Goal: Information Seeking & Learning: Learn about a topic

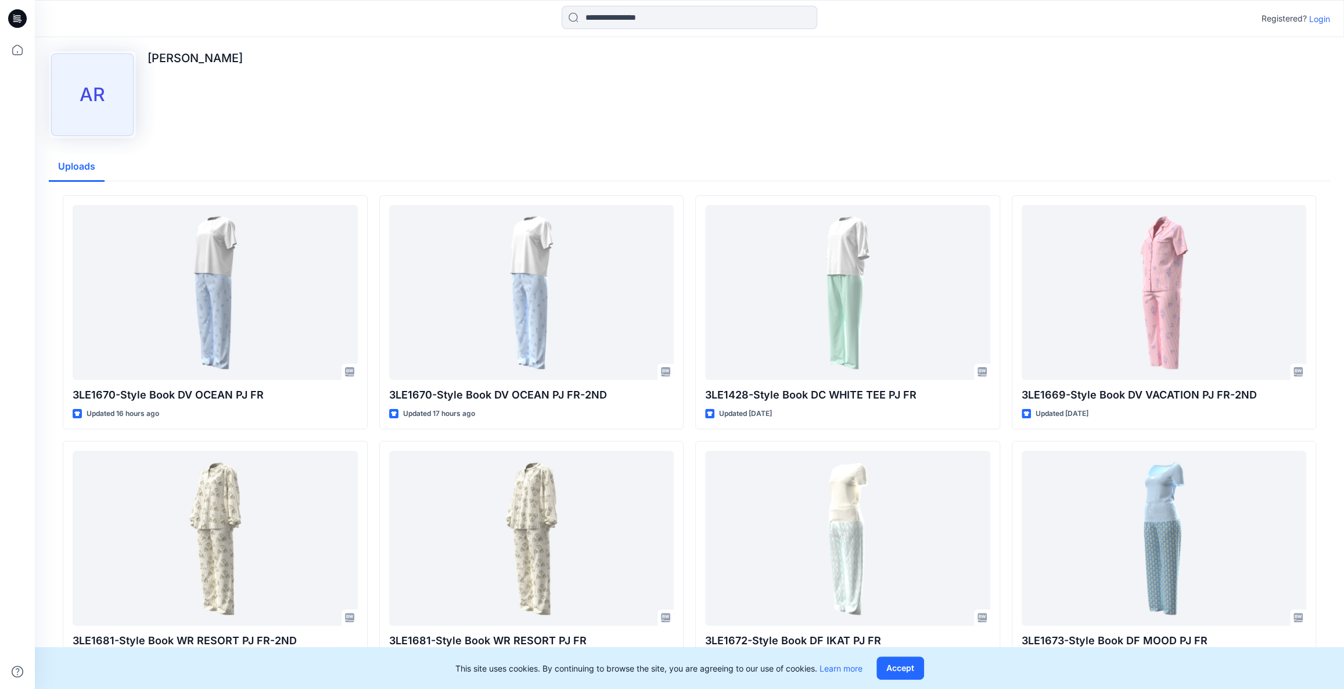
click at [1316, 21] on p "Login" at bounding box center [1319, 19] width 21 height 12
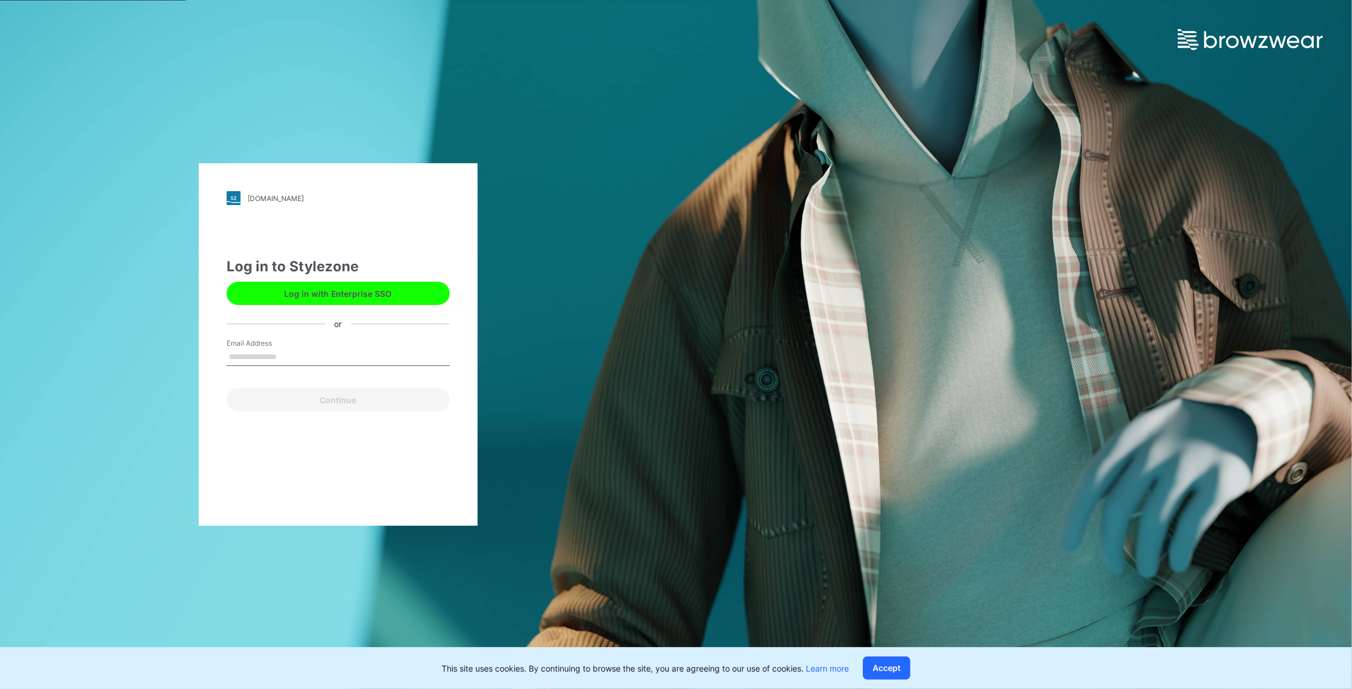
click at [310, 360] on input "Email Address" at bounding box center [338, 356] width 223 height 17
type input "**********"
click at [311, 401] on button "Continue" at bounding box center [338, 399] width 223 height 23
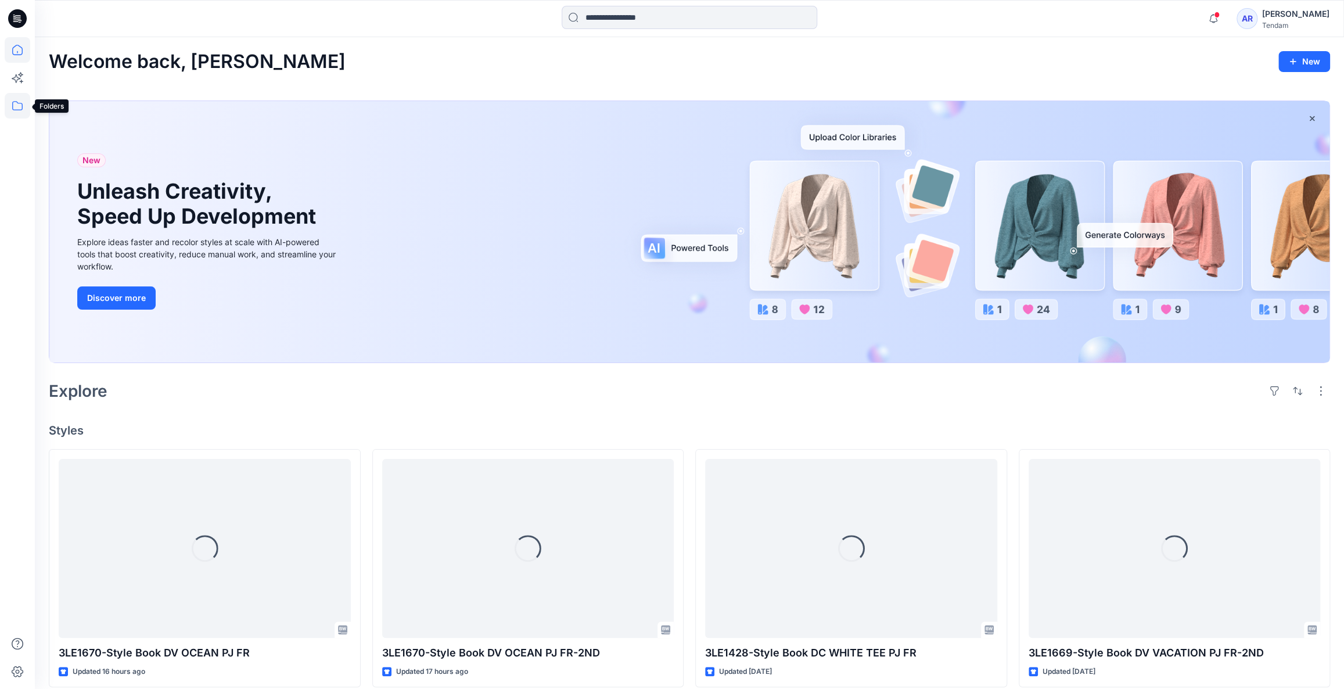
click at [23, 105] on icon at bounding box center [18, 106] width 26 height 26
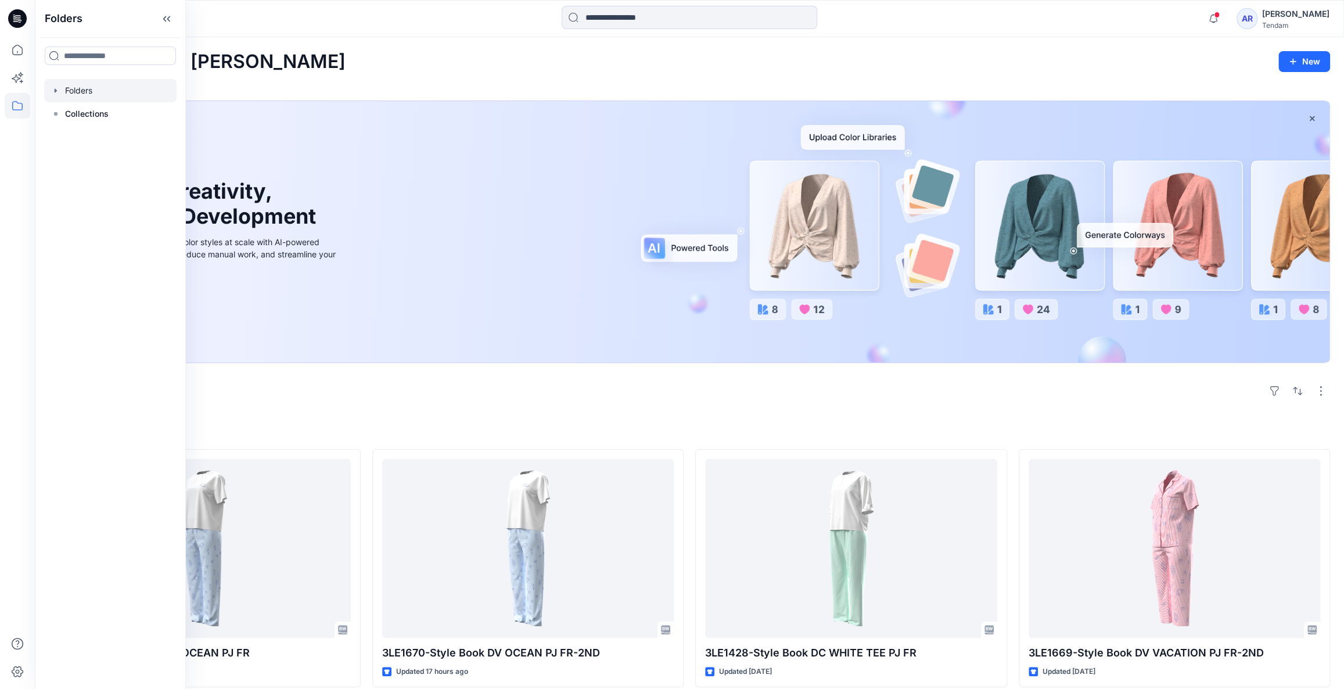
click at [114, 90] on div at bounding box center [110, 90] width 132 height 23
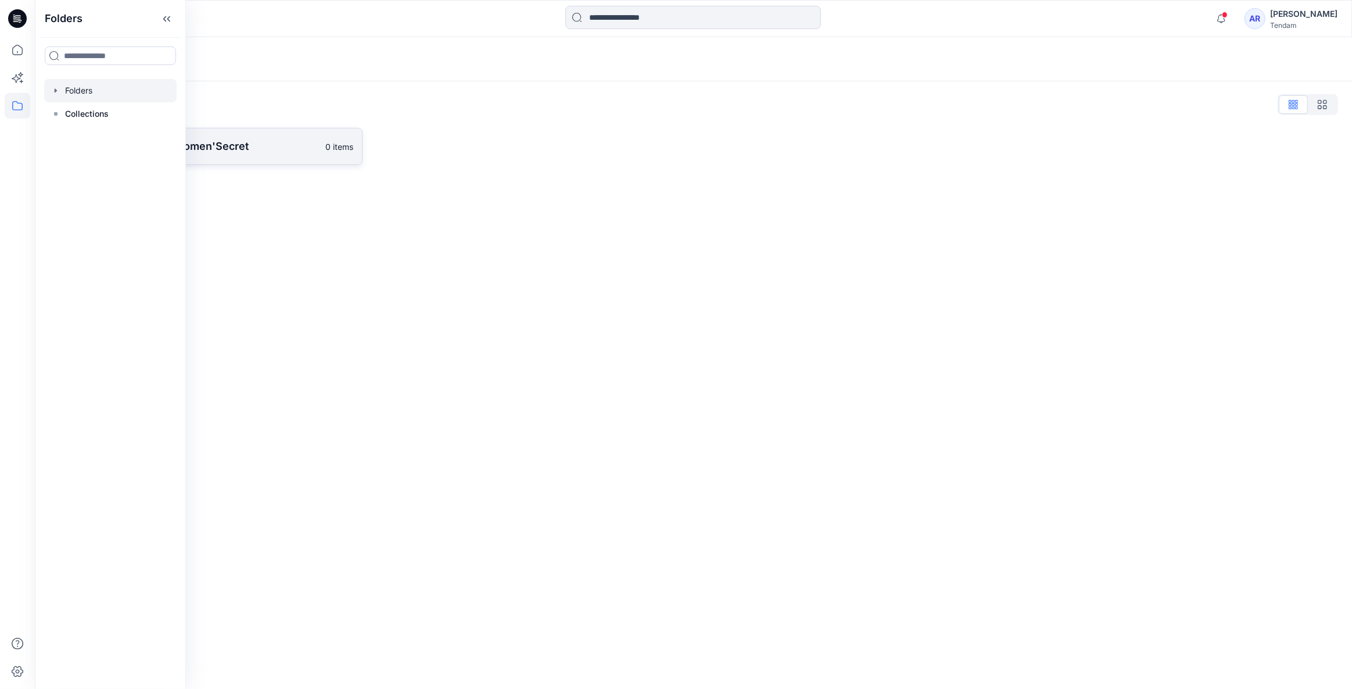
click at [250, 162] on link "[PERSON_NAME] - Women'Secret 0 items" at bounding box center [206, 146] width 314 height 37
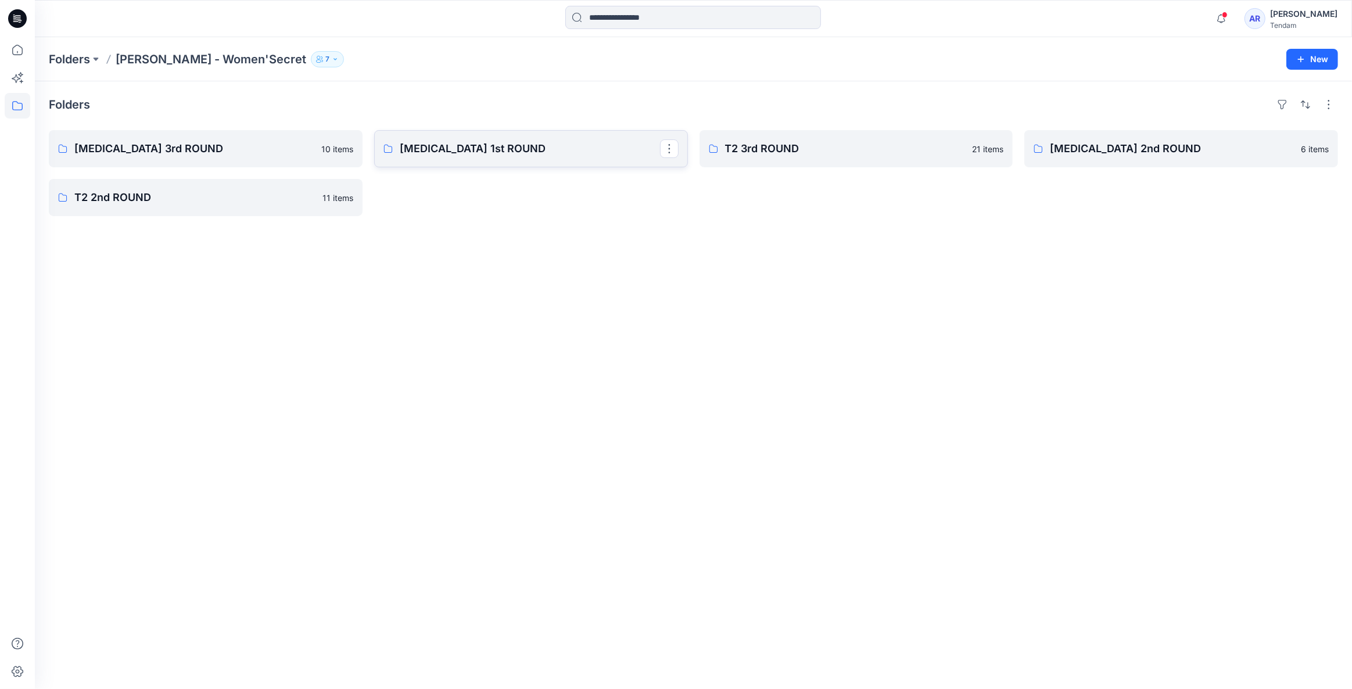
click at [486, 159] on link "[MEDICAL_DATA] 1st ROUND" at bounding box center [531, 148] width 314 height 37
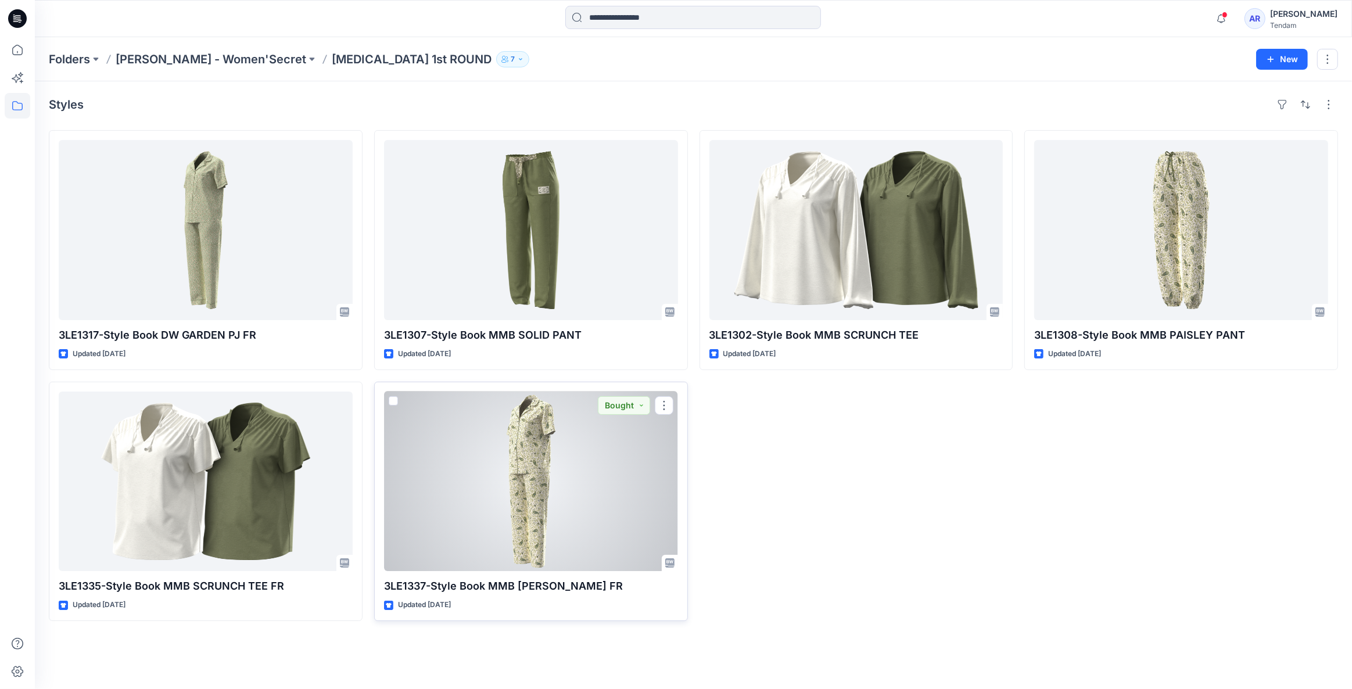
click at [542, 479] on div at bounding box center [531, 481] width 294 height 180
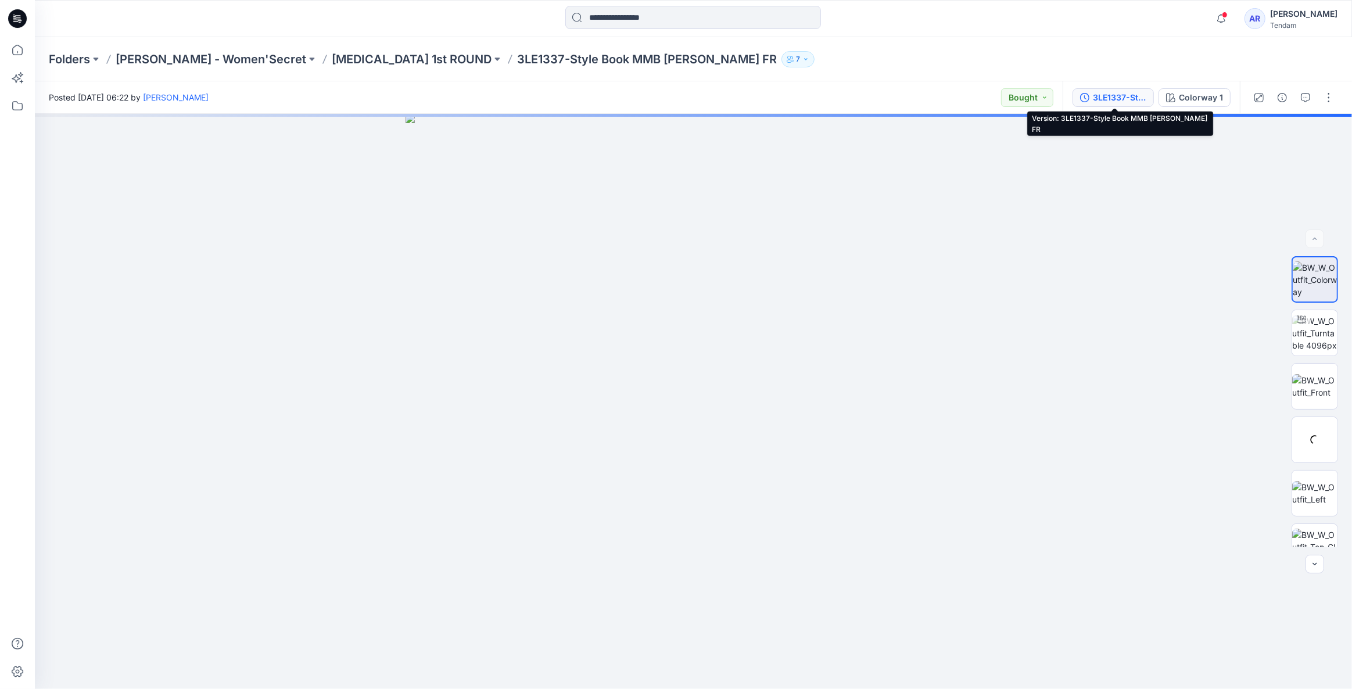
click at [1124, 92] on div "3LE1337-Style Book MMB [PERSON_NAME] FR" at bounding box center [1118, 97] width 53 height 13
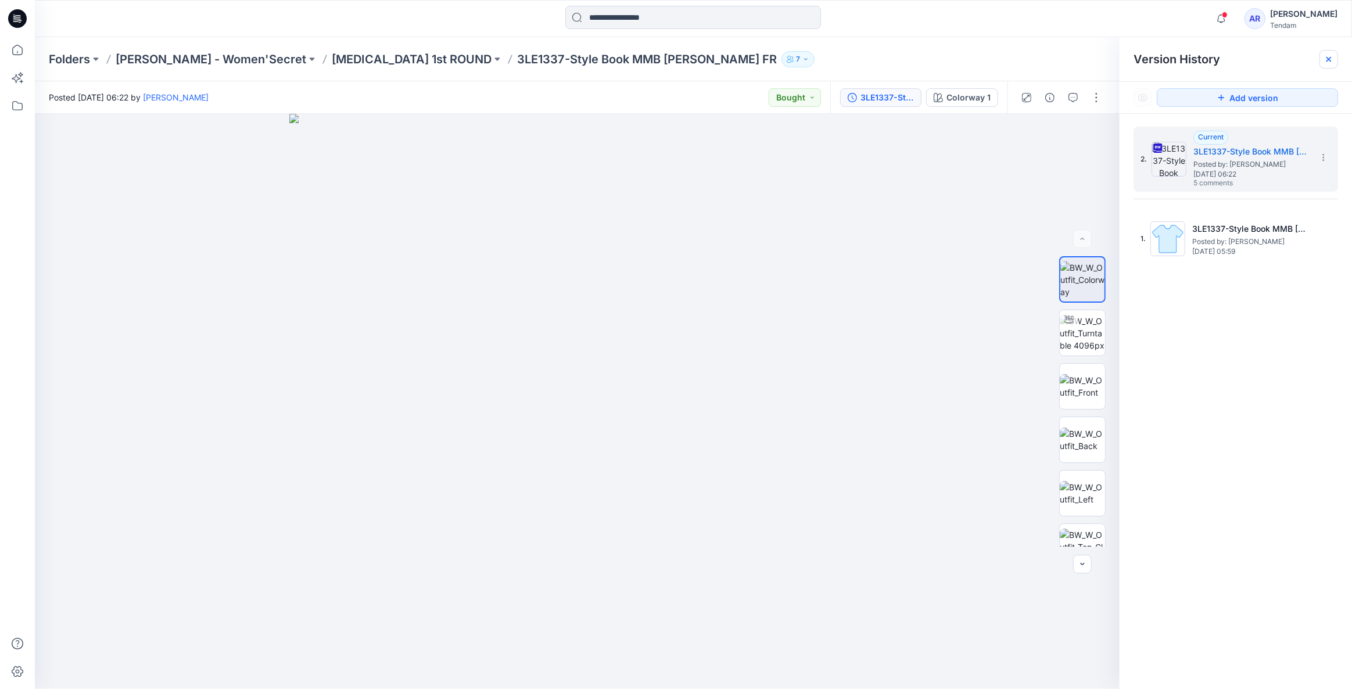
click at [1328, 58] on icon at bounding box center [1328, 59] width 5 height 5
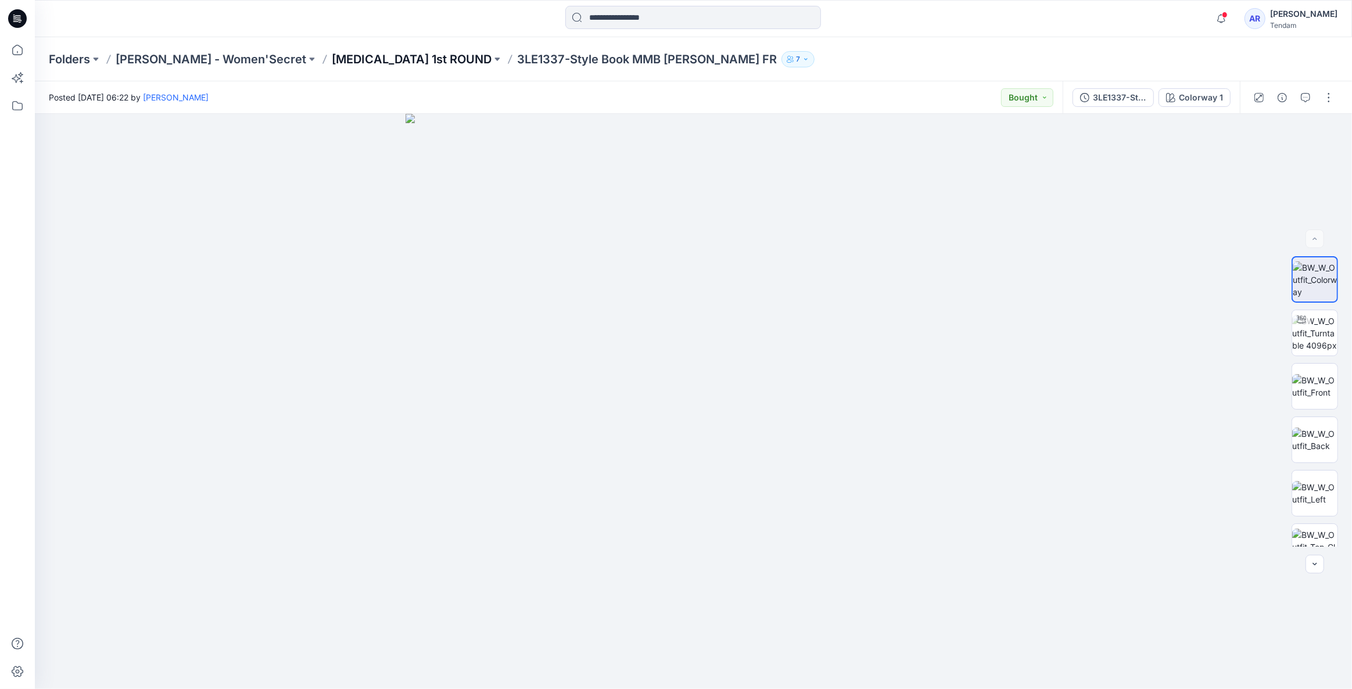
click at [332, 63] on p "[MEDICAL_DATA] 1st ROUND" at bounding box center [412, 59] width 160 height 16
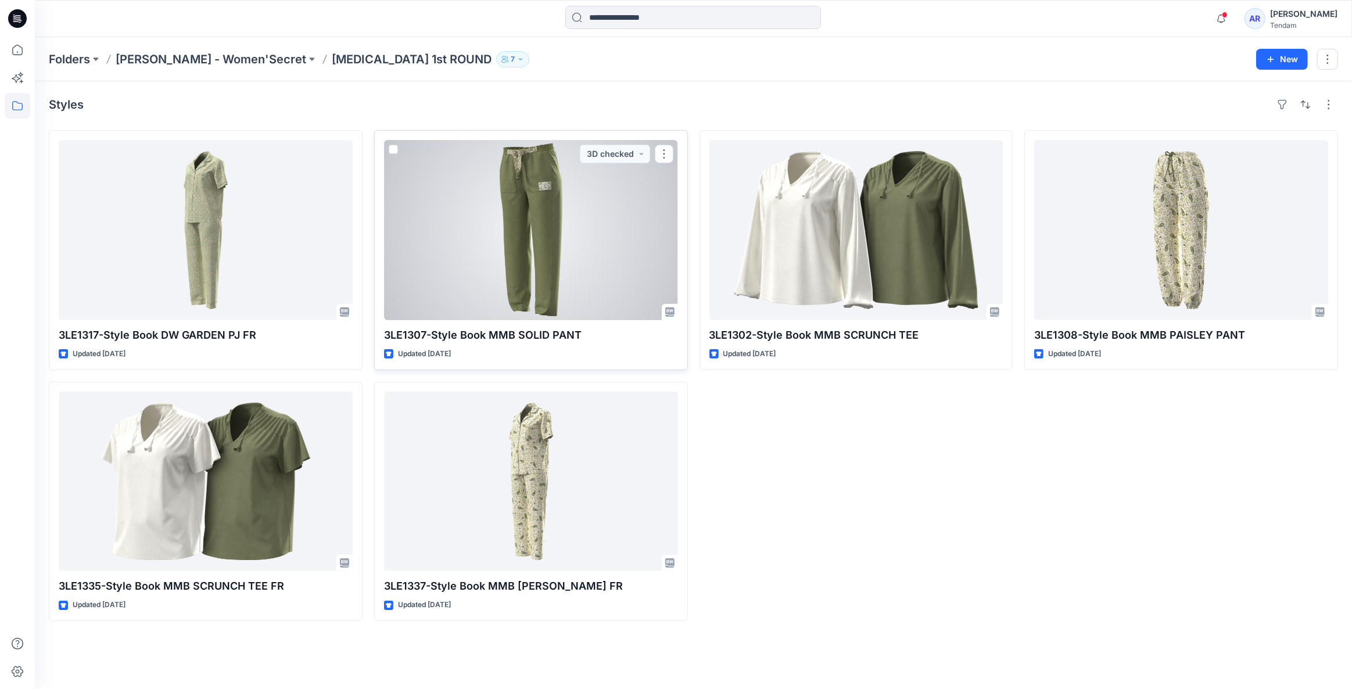
click at [521, 220] on div at bounding box center [531, 230] width 294 height 180
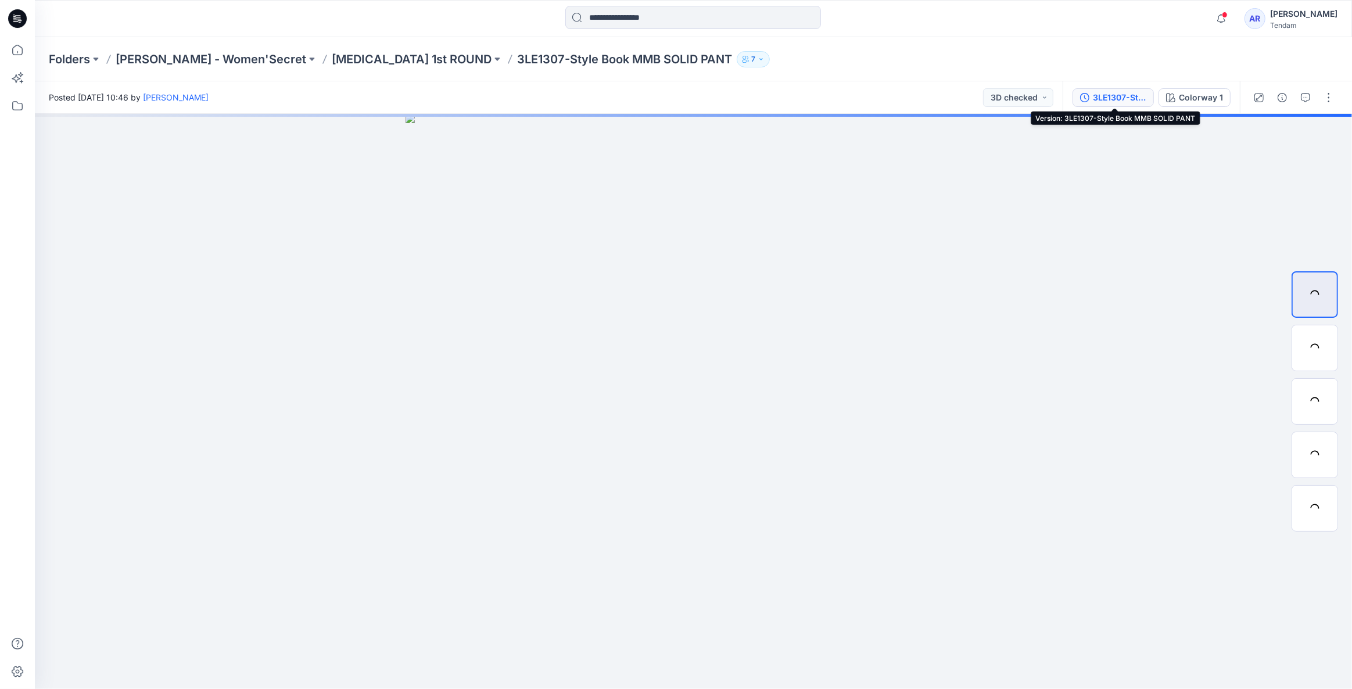
click at [1120, 98] on div "3LE1307-Style Book MMB SOLID PANT" at bounding box center [1118, 97] width 53 height 13
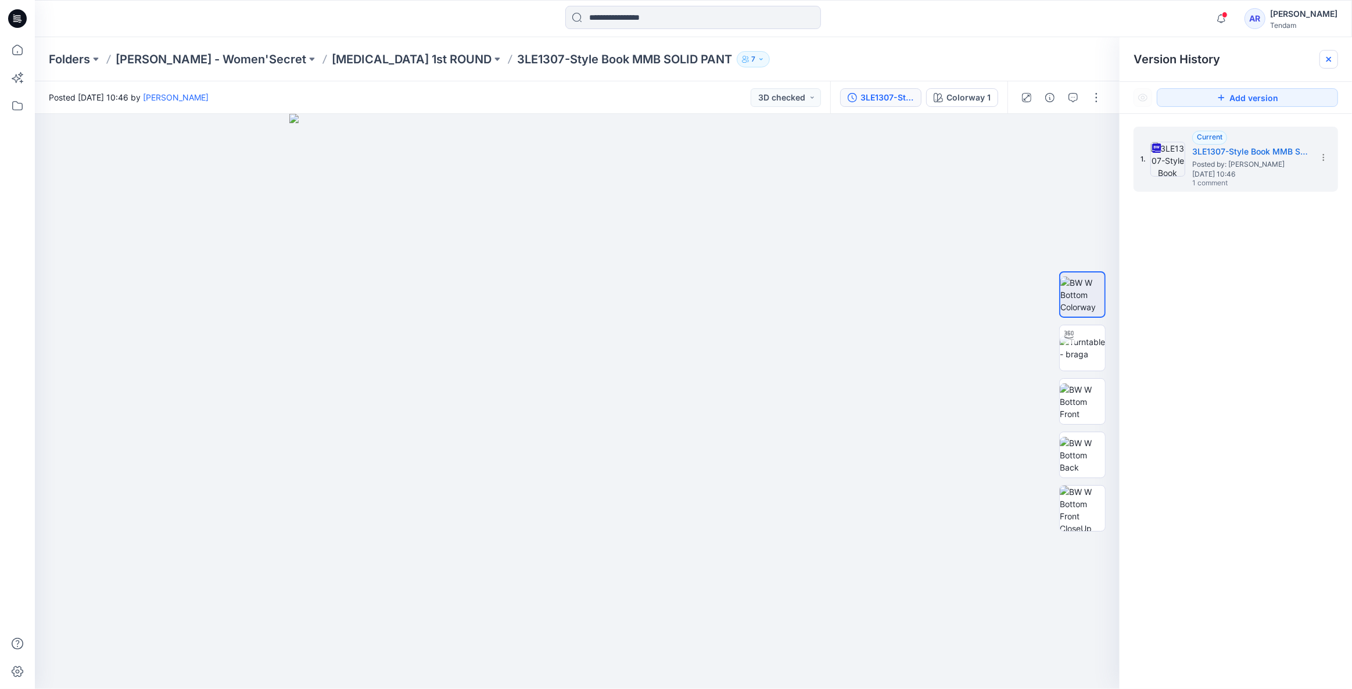
click at [1328, 63] on icon at bounding box center [1328, 59] width 9 height 9
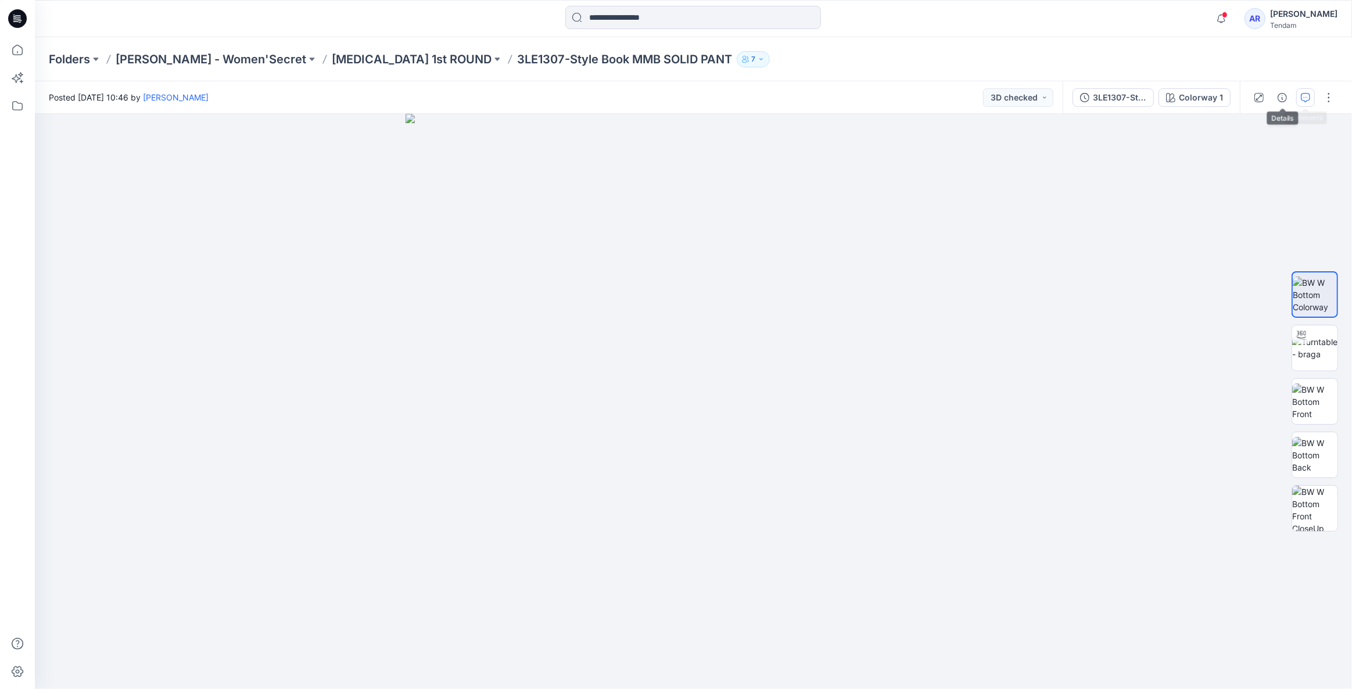
click at [1299, 93] on button "button" at bounding box center [1305, 97] width 19 height 19
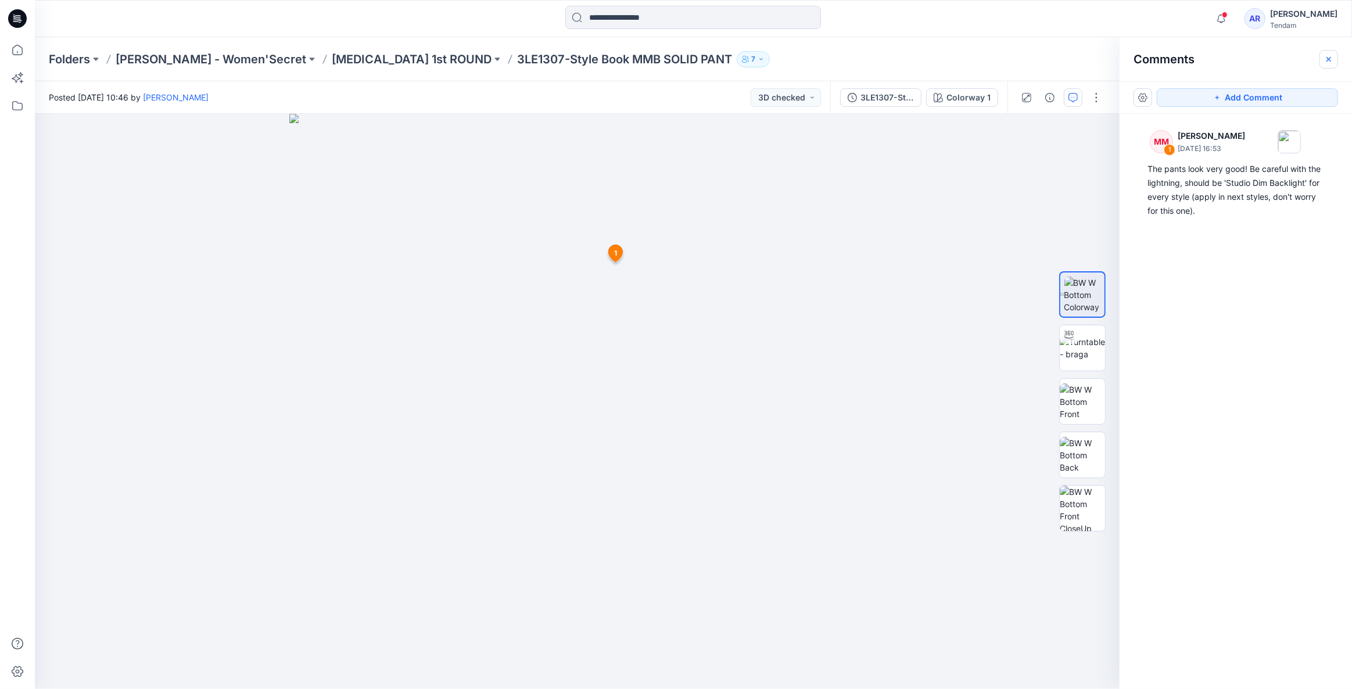
click at [1323, 59] on button "button" at bounding box center [1328, 59] width 19 height 19
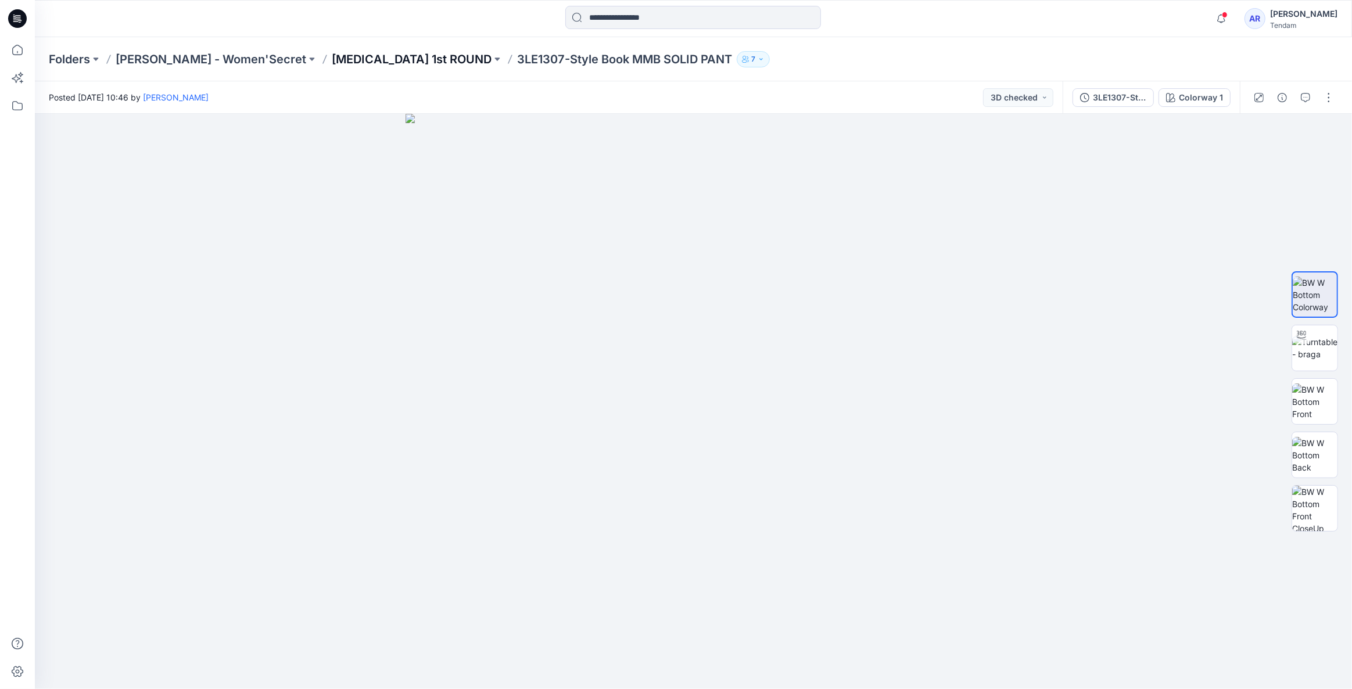
click at [341, 60] on p "[MEDICAL_DATA] 1st ROUND" at bounding box center [412, 59] width 160 height 16
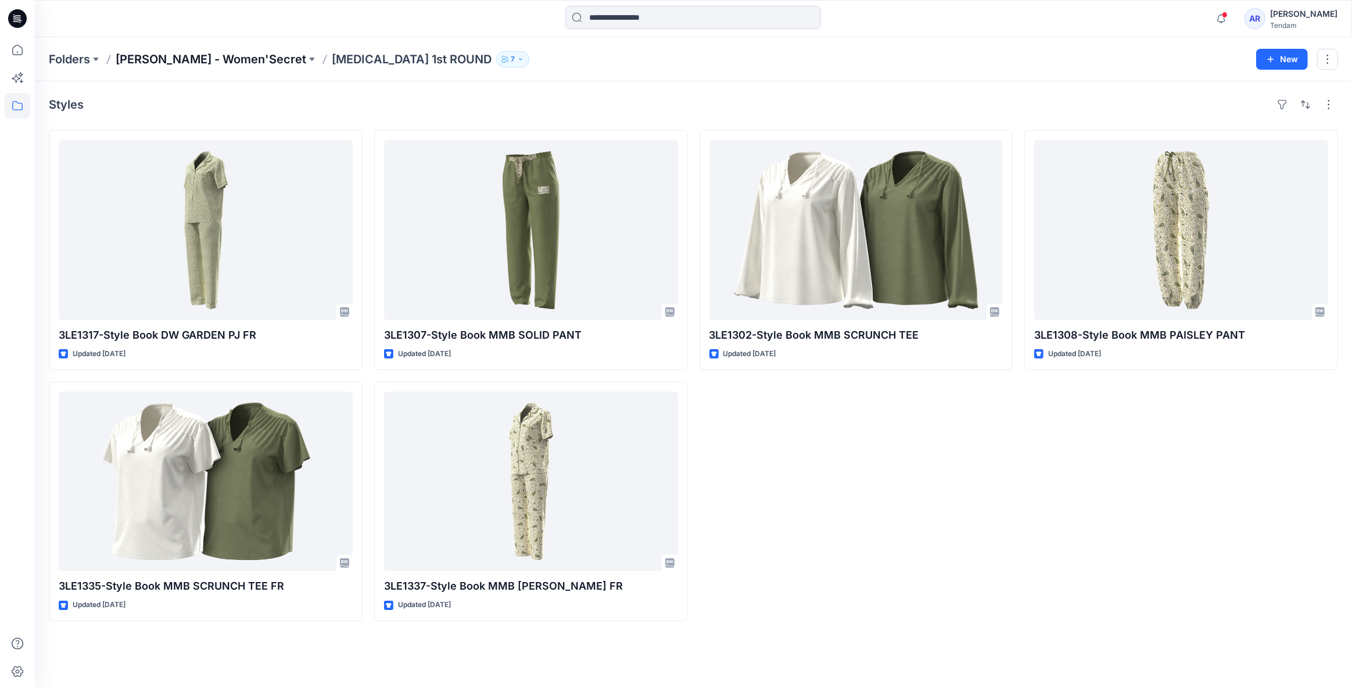
click at [222, 55] on p "[PERSON_NAME] - Women'Secret" at bounding box center [211, 59] width 191 height 16
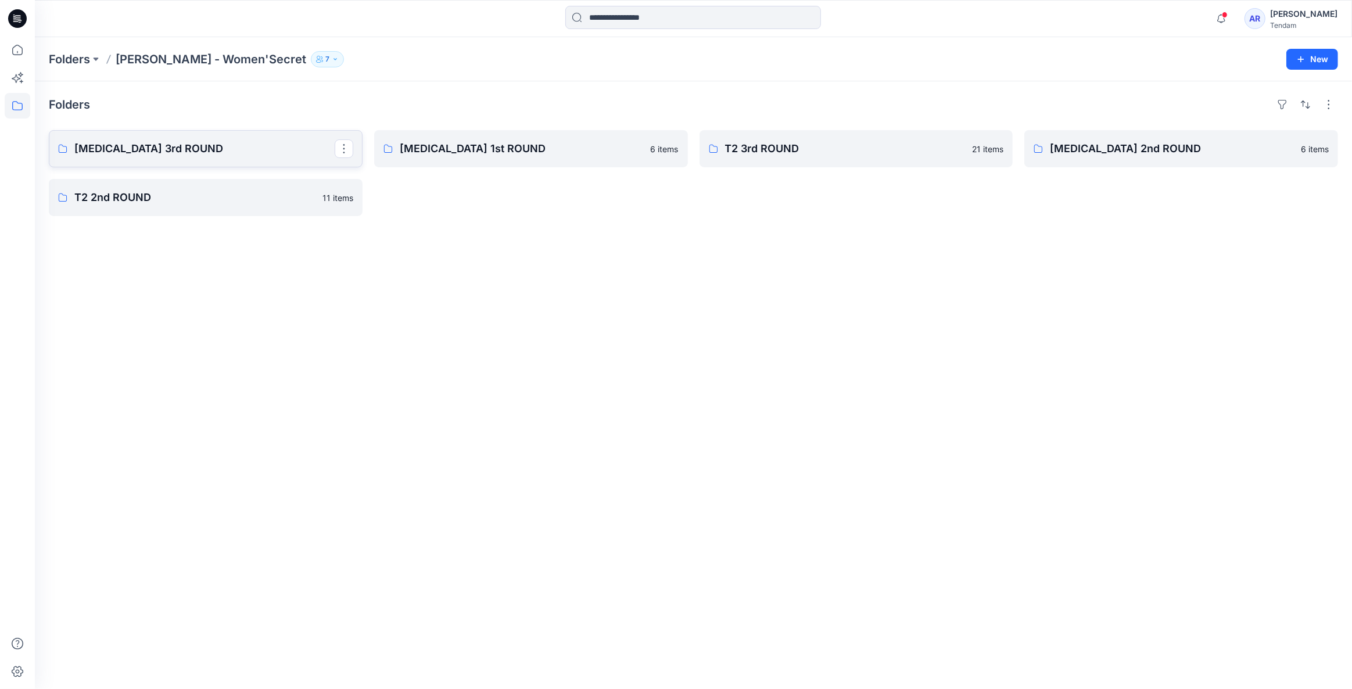
click at [216, 141] on p "[MEDICAL_DATA] 3rd ROUND" at bounding box center [204, 149] width 260 height 16
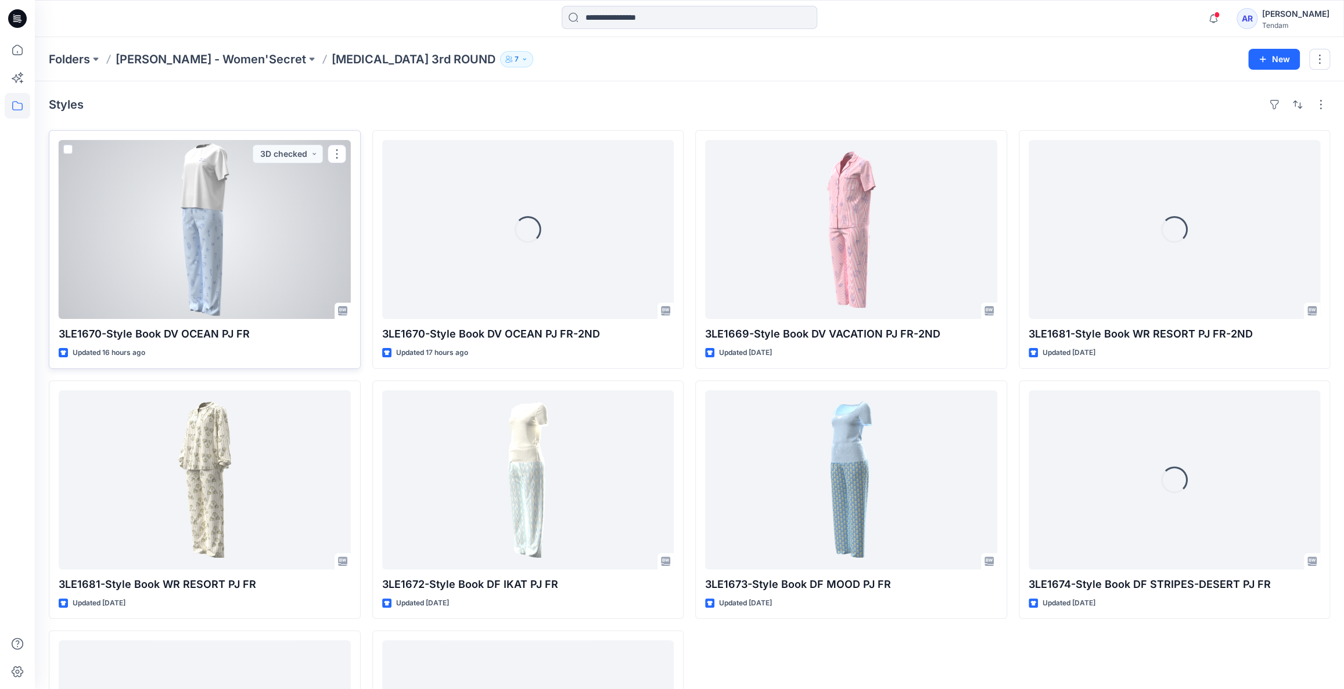
click at [198, 290] on div at bounding box center [205, 229] width 292 height 179
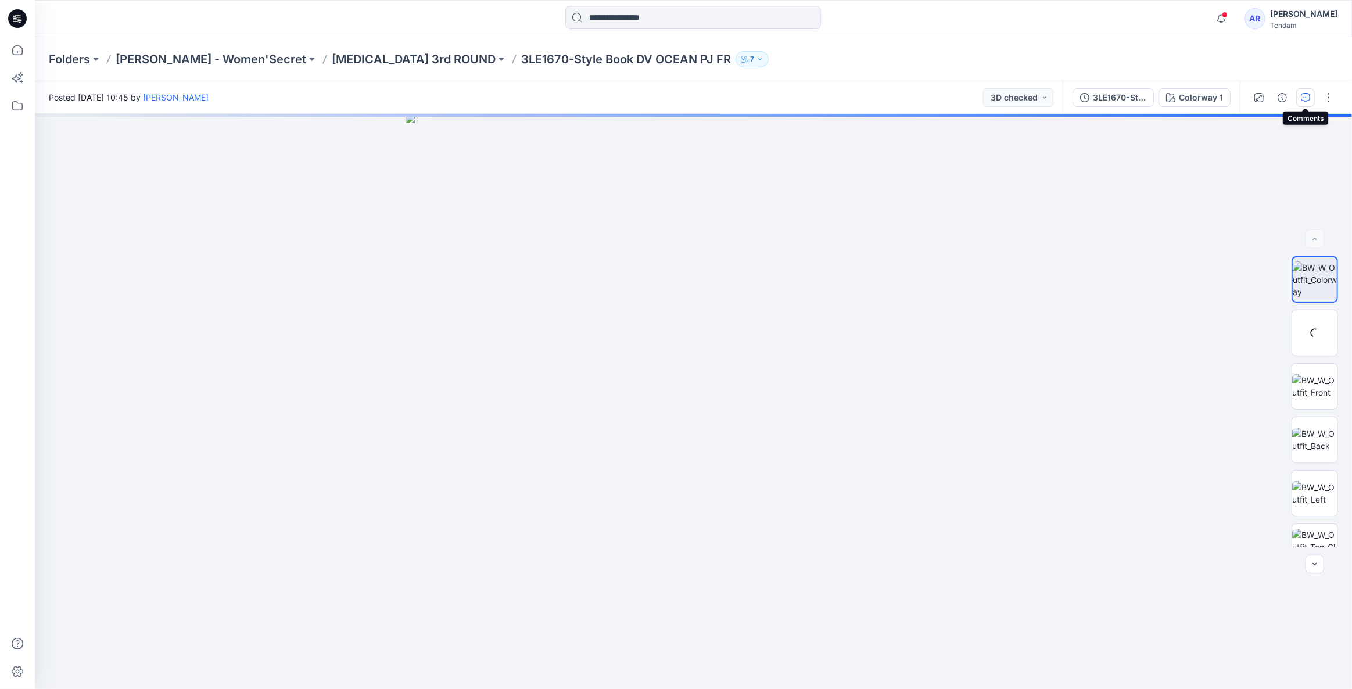
click at [1310, 99] on button "button" at bounding box center [1305, 97] width 19 height 19
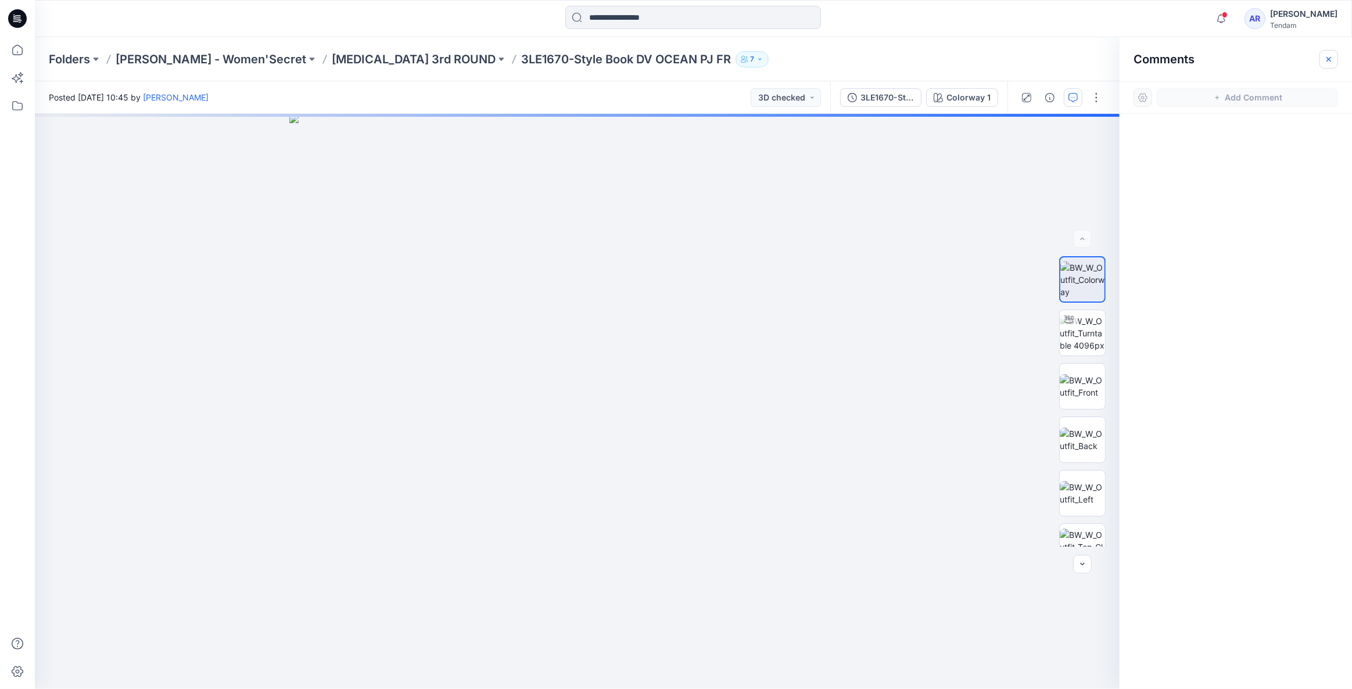
click at [1324, 61] on icon "button" at bounding box center [1328, 59] width 9 height 9
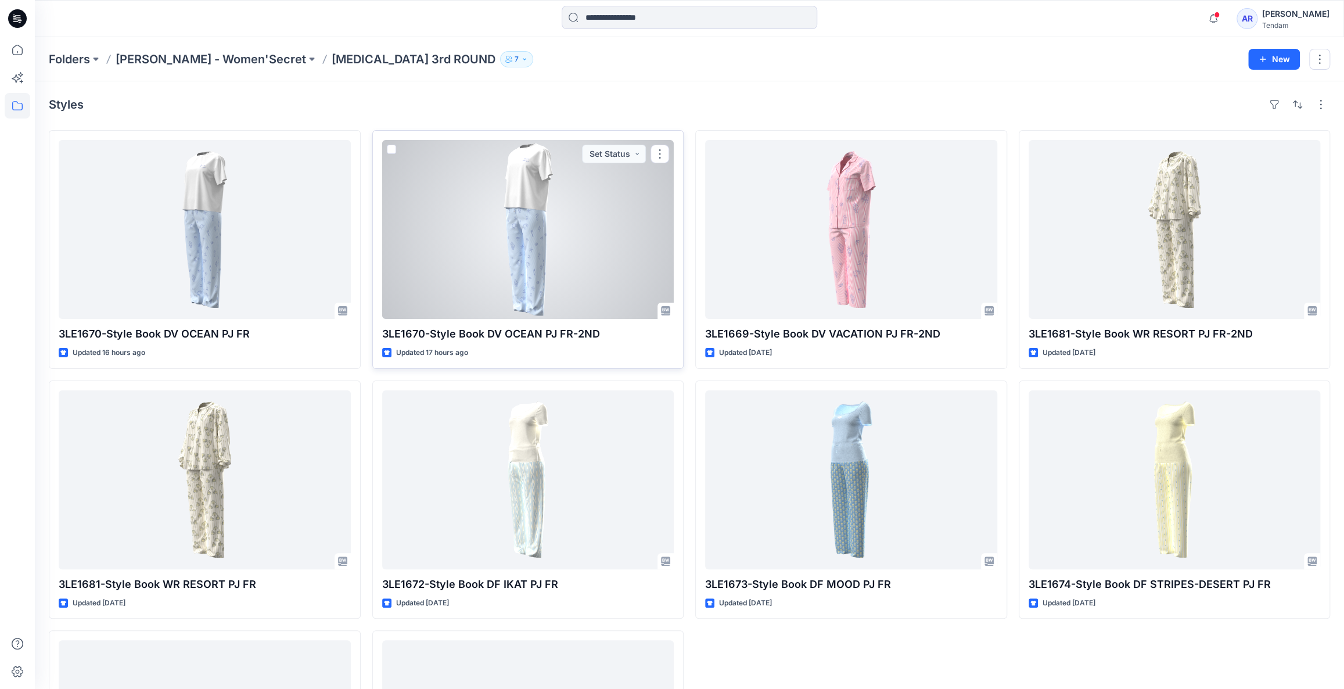
click at [508, 278] on div at bounding box center [528, 229] width 292 height 179
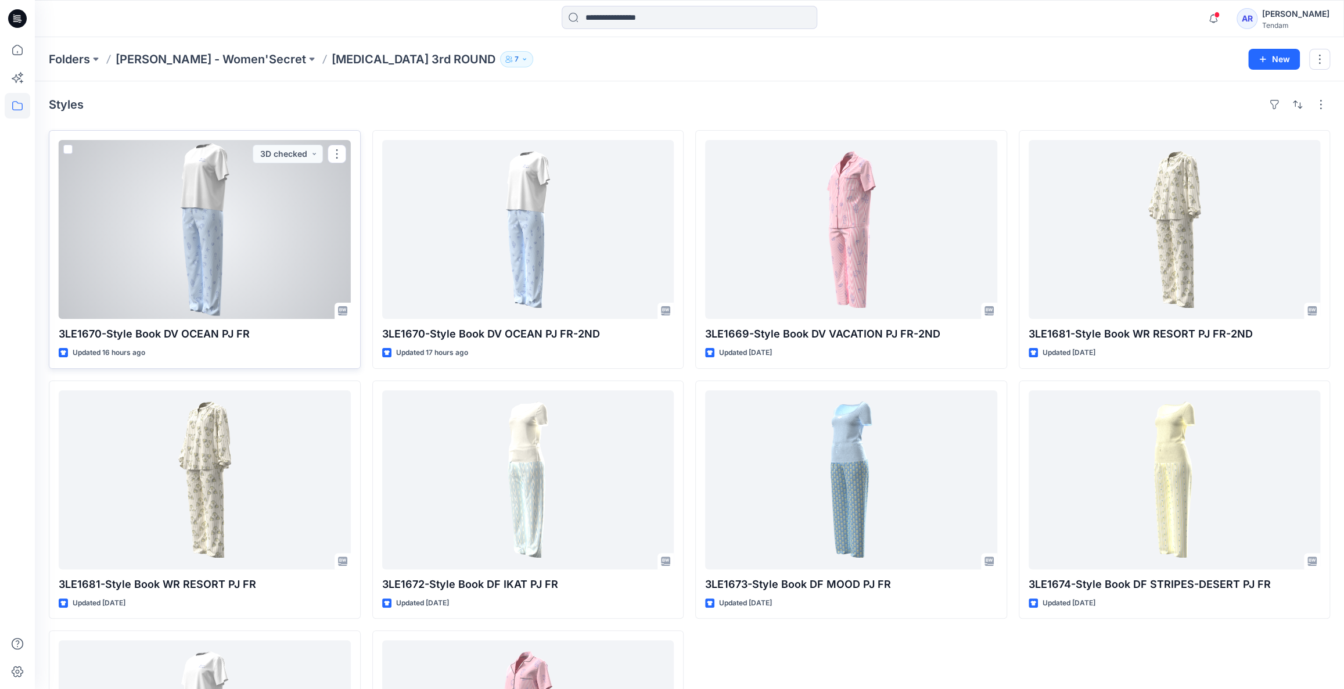
click at [257, 280] on div at bounding box center [205, 229] width 292 height 179
click at [280, 227] on div at bounding box center [205, 229] width 292 height 179
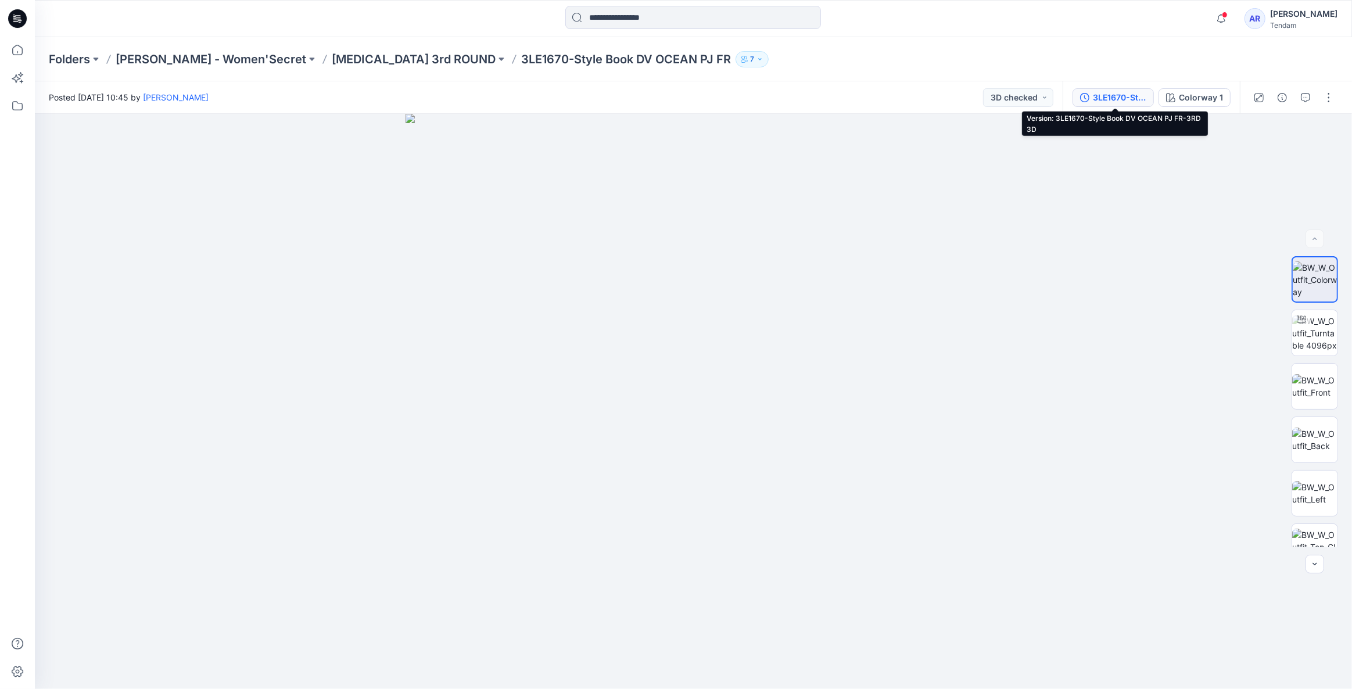
click at [1116, 94] on div "3LE1670-Style Book DV OCEAN PJ FR-3RD 3D" at bounding box center [1118, 97] width 53 height 13
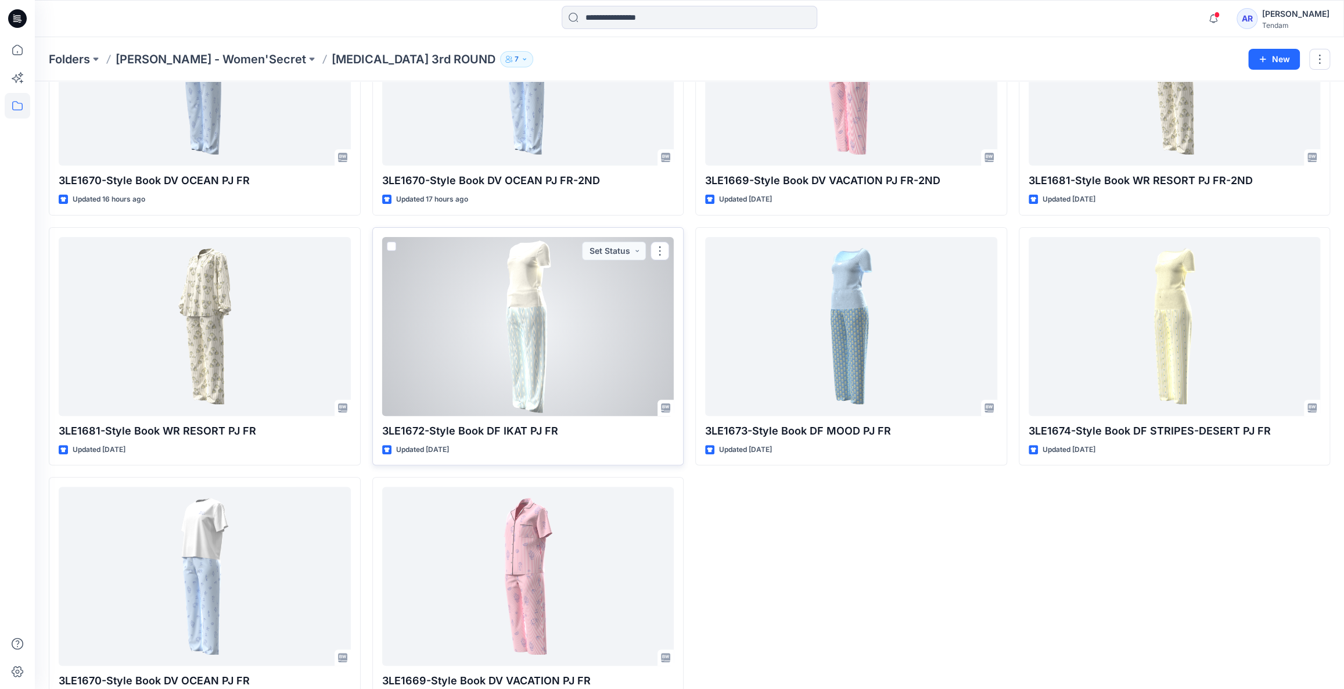
scroll to position [123, 0]
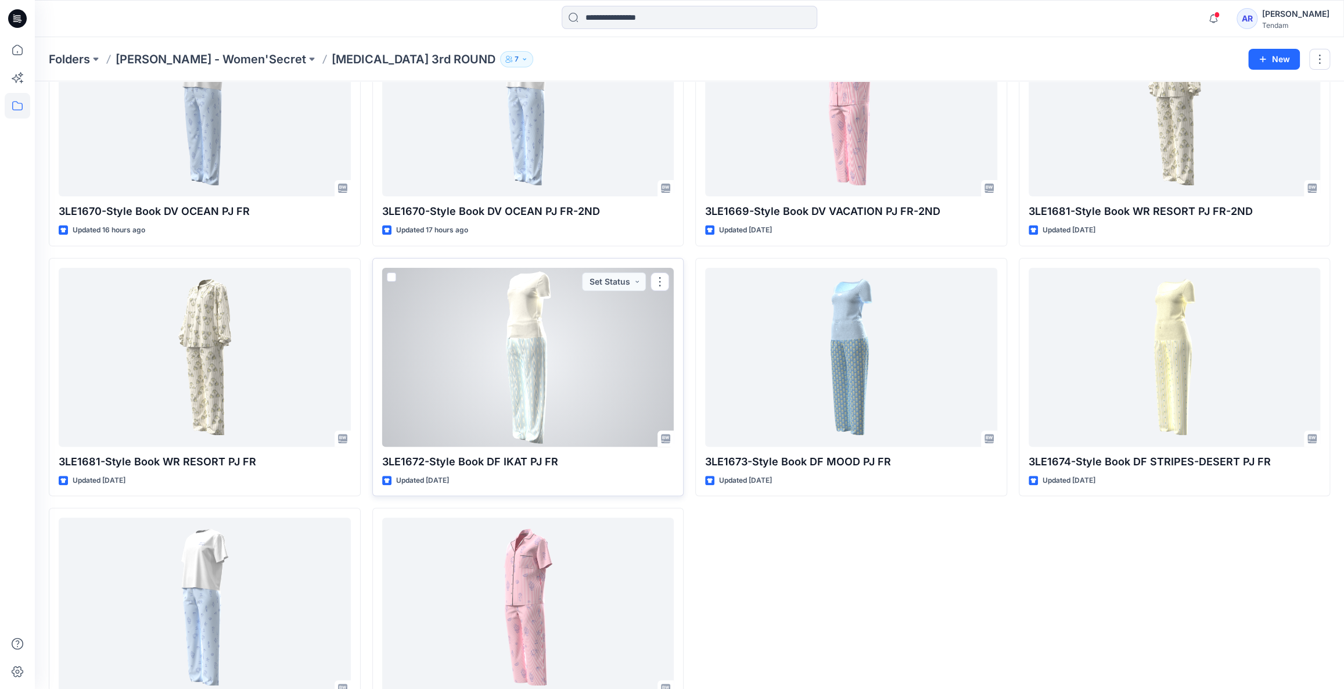
click at [634, 398] on div at bounding box center [528, 357] width 292 height 179
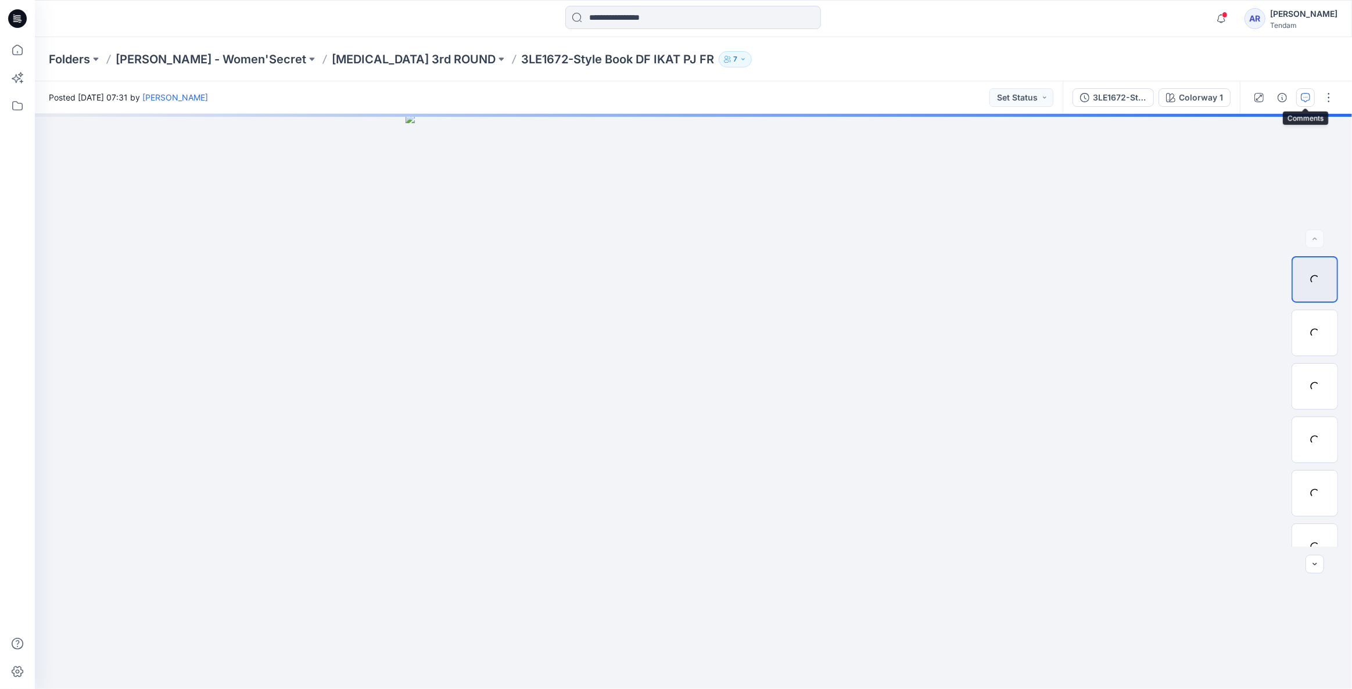
click at [1306, 98] on icon "button" at bounding box center [1304, 97] width 9 height 9
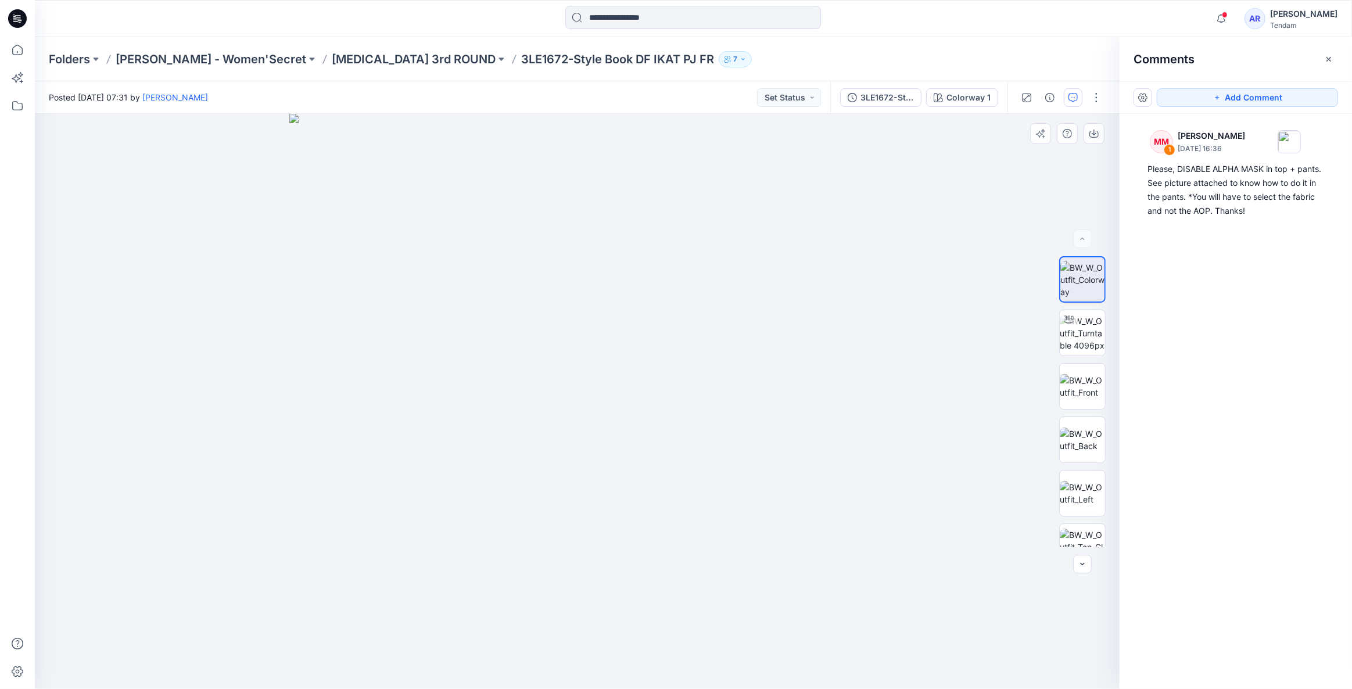
click at [781, 383] on img at bounding box center [576, 401] width 575 height 575
click at [332, 59] on p "[MEDICAL_DATA] 3rd ROUND" at bounding box center [414, 59] width 164 height 16
